Goal: Information Seeking & Learning: Check status

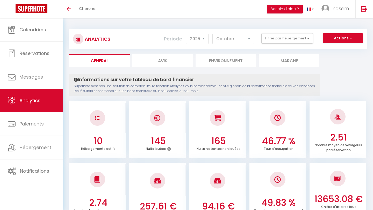
select select "2025"
select select "10"
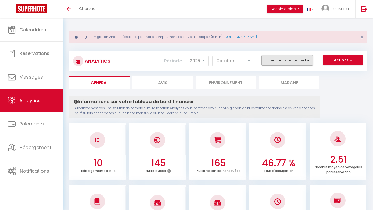
click at [283, 64] on button "Filtrer par hébergement" at bounding box center [288, 60] width 52 height 10
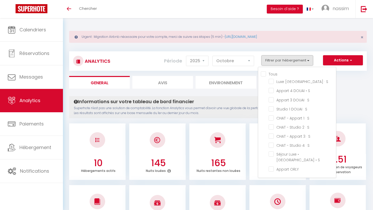
click at [272, 71] on input "Tous" at bounding box center [298, 73] width 75 height 5
checkbox input "true"
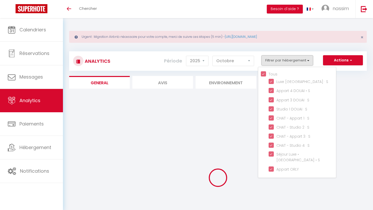
checkbox S "true"
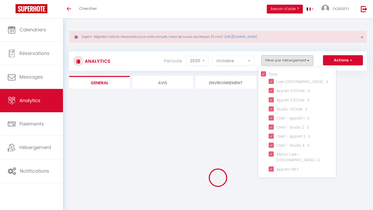
checkbox S "true"
checkbox ORLY "true"
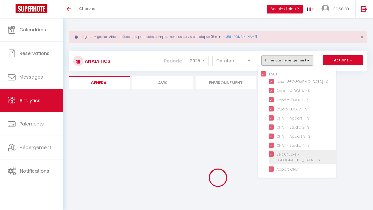
click at [294, 155] on S "checkbox" at bounding box center [302, 153] width 67 height 5
checkbox S "false"
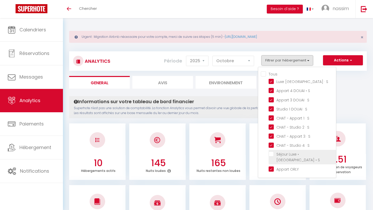
checkbox input "false"
click at [235, 96] on div "Informations sur votre tableau de bord financier Superhote n'est pas une soluti…" at bounding box center [194, 107] width 251 height 22
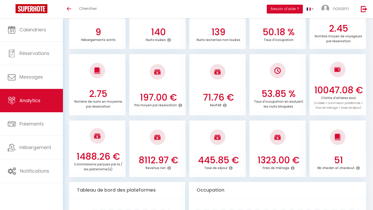
scroll to position [130, 0]
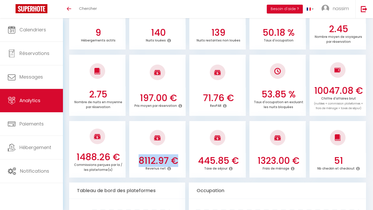
drag, startPoint x: 137, startPoint y: 158, endPoint x: 178, endPoint y: 159, distance: 40.2
click at [178, 159] on h3 "8112.97 €" at bounding box center [158, 160] width 52 height 11
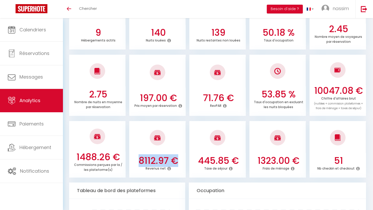
drag, startPoint x: 178, startPoint y: 159, endPoint x: 131, endPoint y: 157, distance: 46.7
click at [131, 157] on div "8112.97 € Revenus net" at bounding box center [157, 165] width 57 height 21
click at [335, 88] on h3 "10047.08 €" at bounding box center [339, 90] width 52 height 11
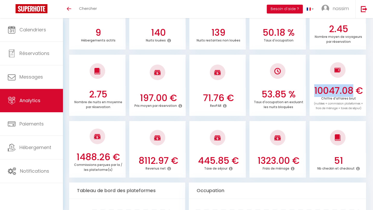
click at [335, 88] on h3 "10047.08 €" at bounding box center [339, 90] width 52 height 11
click at [167, 159] on h3 "8112.97 €" at bounding box center [158, 160] width 52 height 11
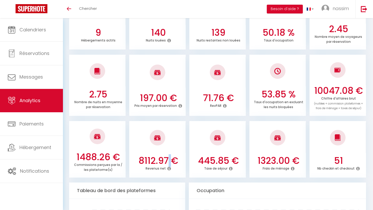
click at [167, 159] on h3 "8112.97 €" at bounding box center [158, 160] width 52 height 11
